Goal: Information Seeking & Learning: Learn about a topic

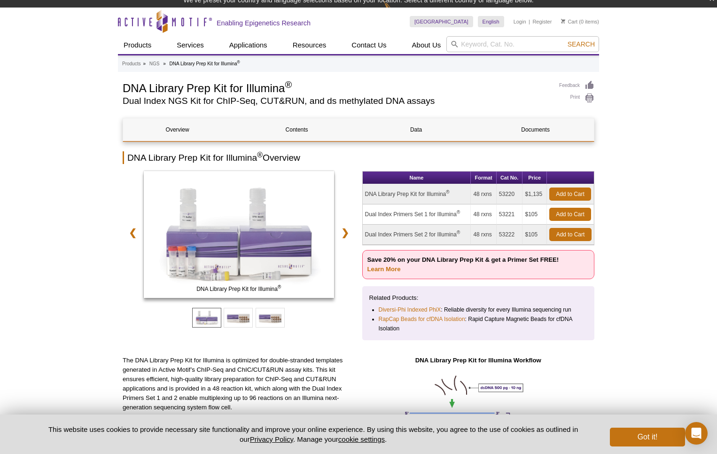
scroll to position [3, 0]
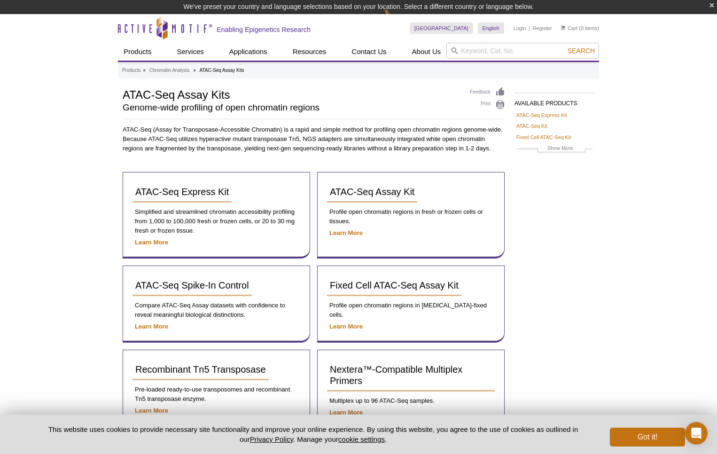
scroll to position [69, 0]
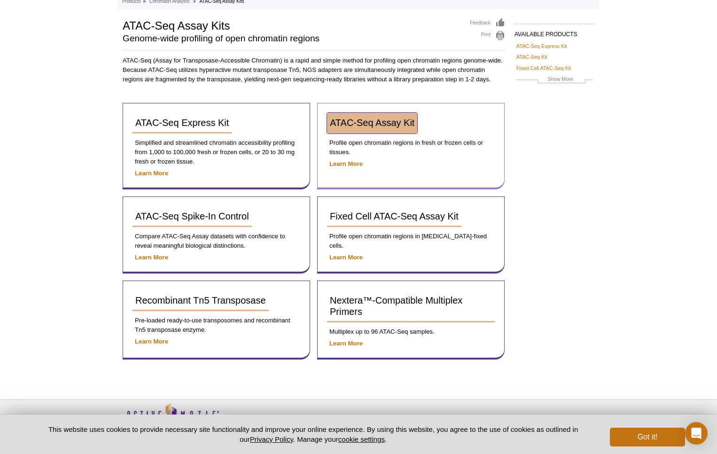
click at [367, 123] on span "ATAC-Seq Assay Kit" at bounding box center [372, 122] width 85 height 10
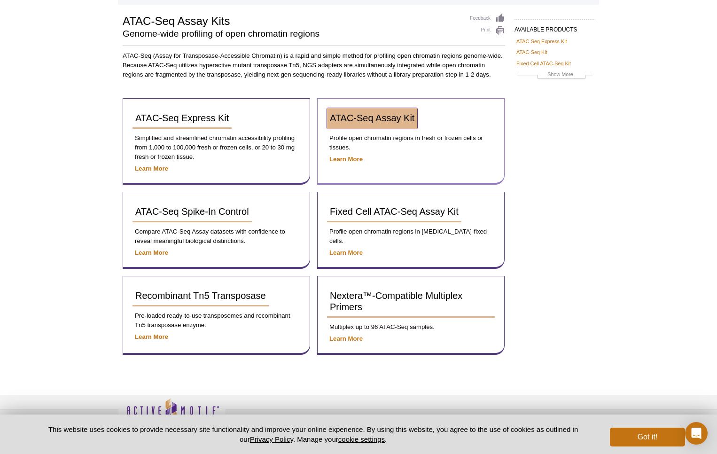
scroll to position [55, 0]
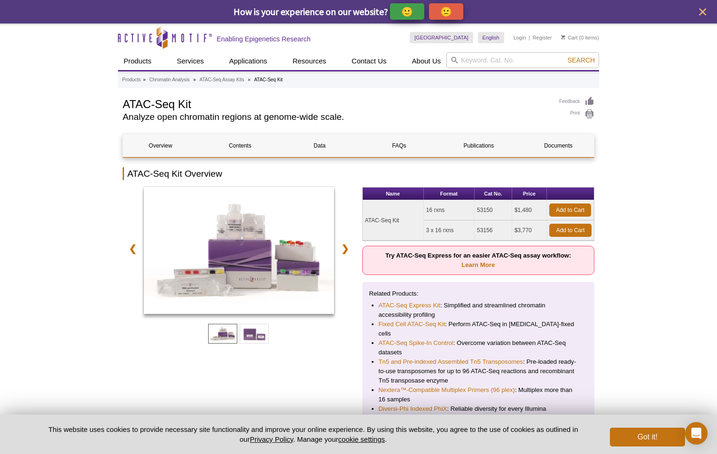
click at [349, 170] on h2 "ATAC-Seq Kit Overview" at bounding box center [359, 173] width 472 height 13
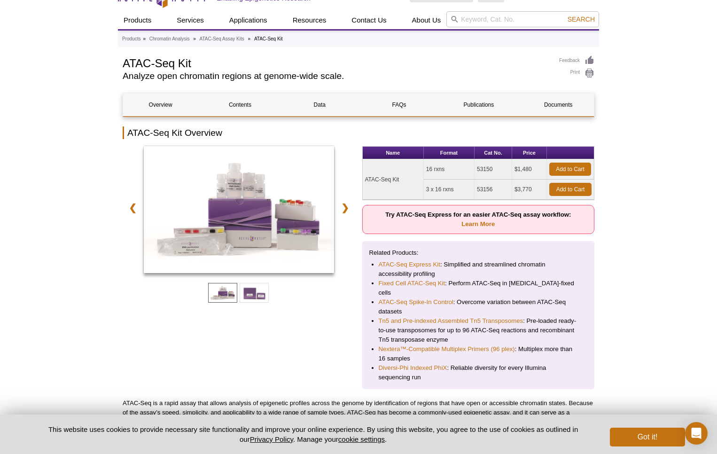
scroll to position [98, 0]
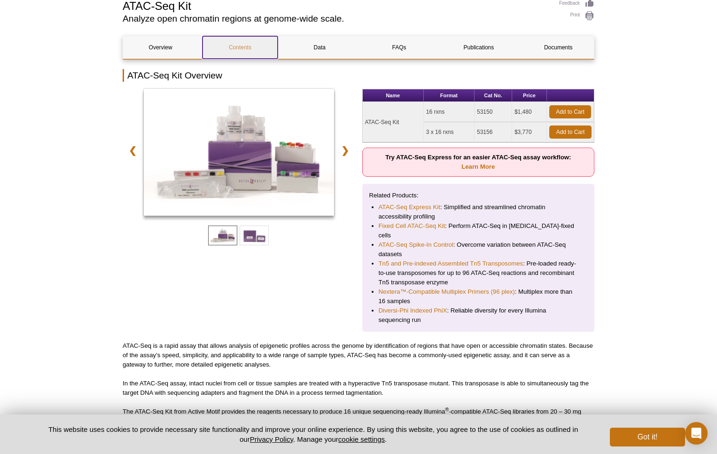
click at [240, 45] on link "Contents" at bounding box center [239, 47] width 75 height 23
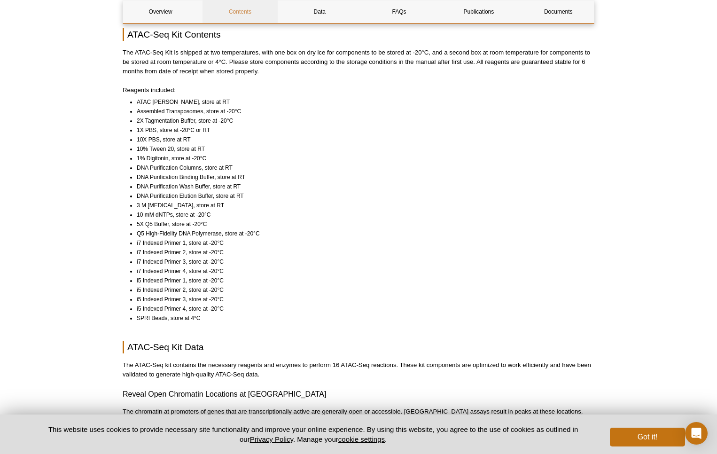
scroll to position [654, 0]
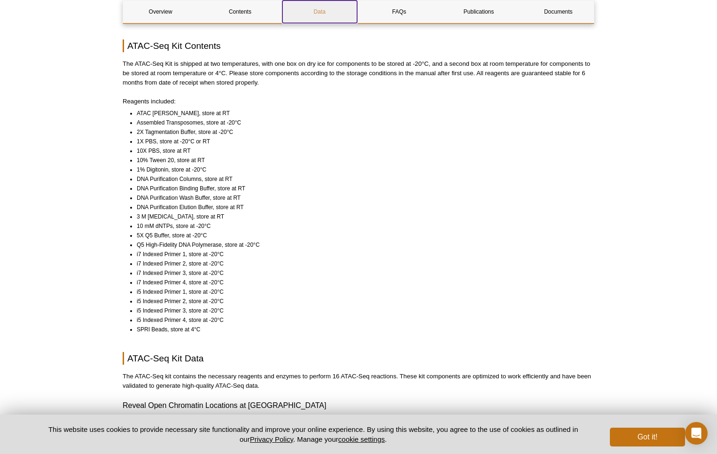
click at [321, 7] on link "Data" at bounding box center [319, 11] width 75 height 23
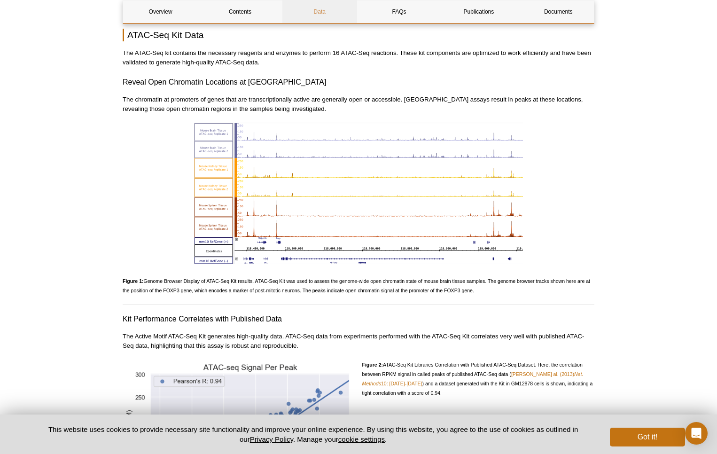
scroll to position [966, 0]
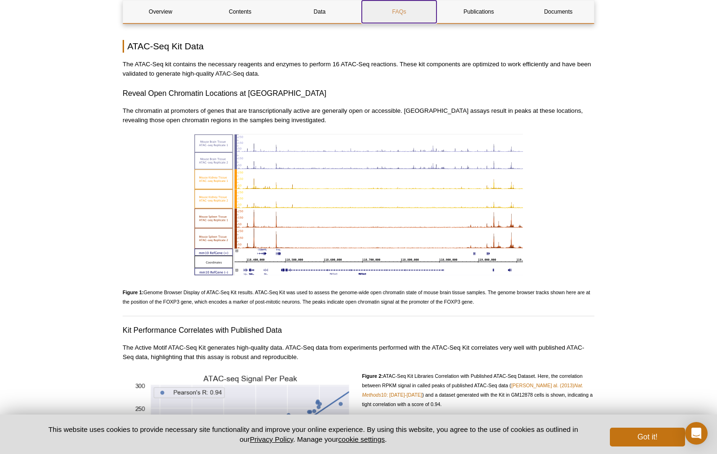
click at [405, 14] on link "FAQs" at bounding box center [399, 11] width 75 height 23
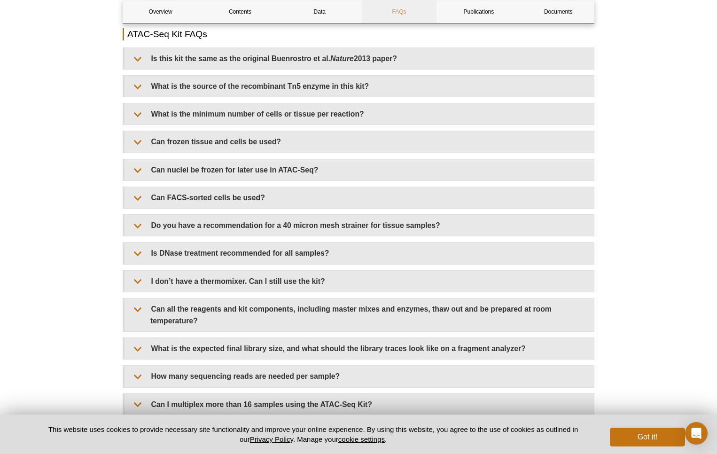
scroll to position [1681, 0]
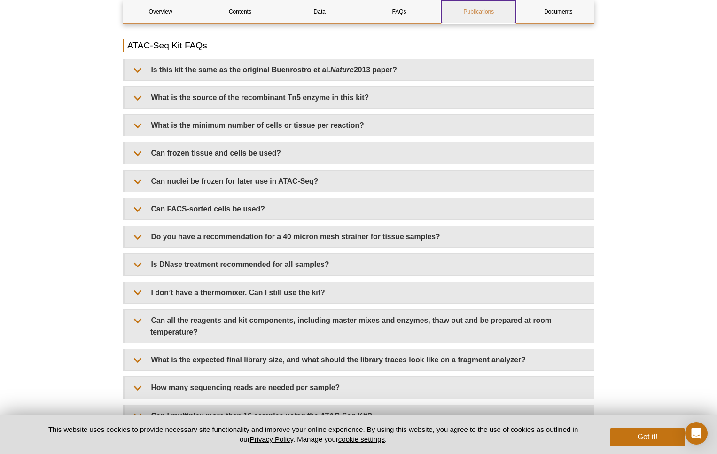
click at [479, 11] on link "Publications" at bounding box center [478, 11] width 75 height 23
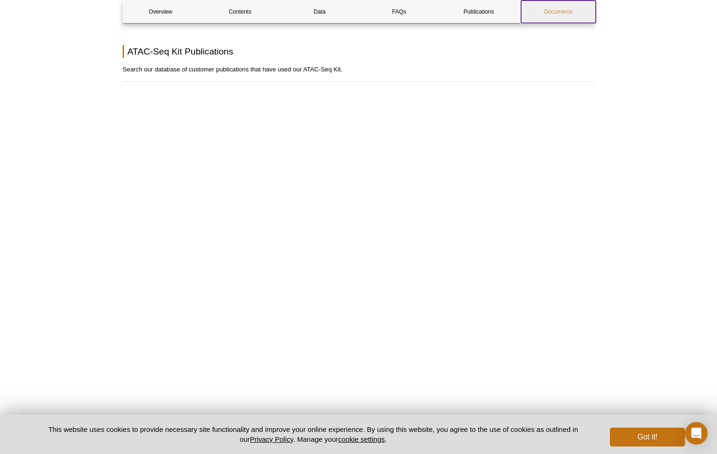
click at [556, 11] on link "Documents" at bounding box center [558, 11] width 75 height 23
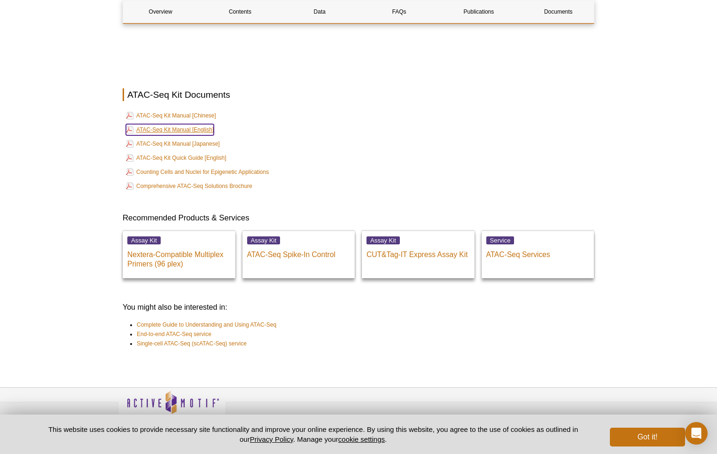
click at [207, 124] on link "ATAC-Seq Kit Manual [English]" at bounding box center [170, 129] width 88 height 11
